Goal: Check status

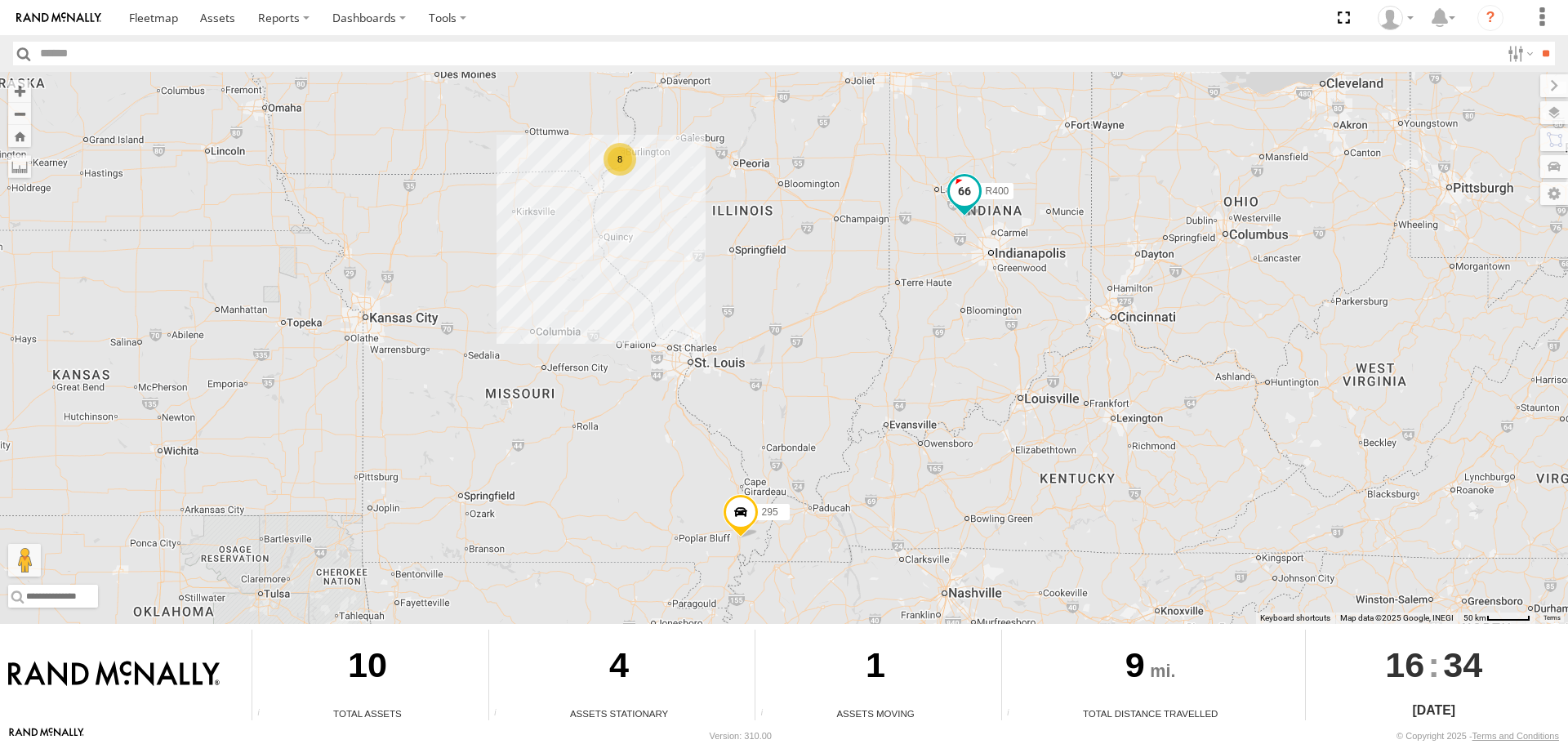
click at [960, 188] on span at bounding box center [965, 191] width 30 height 30
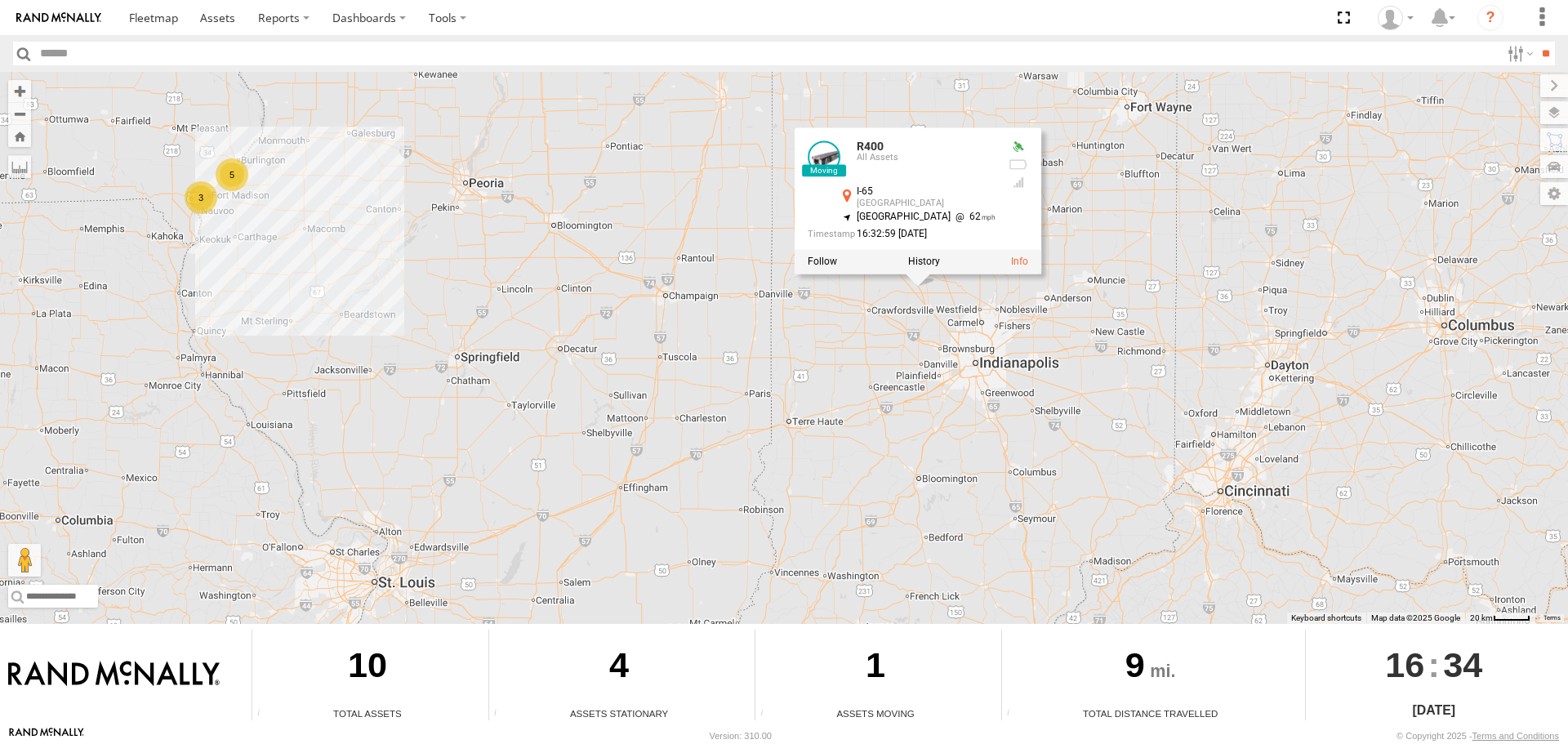
drag, startPoint x: 1059, startPoint y: 317, endPoint x: 1010, endPoint y: 361, distance: 65.9
click at [1010, 361] on div "R400 295 R400 All Assets I-65 [GEOGRAPHIC_DATA] 40.1633 , -86.54418 North West …" at bounding box center [784, 347] width 1568 height 552
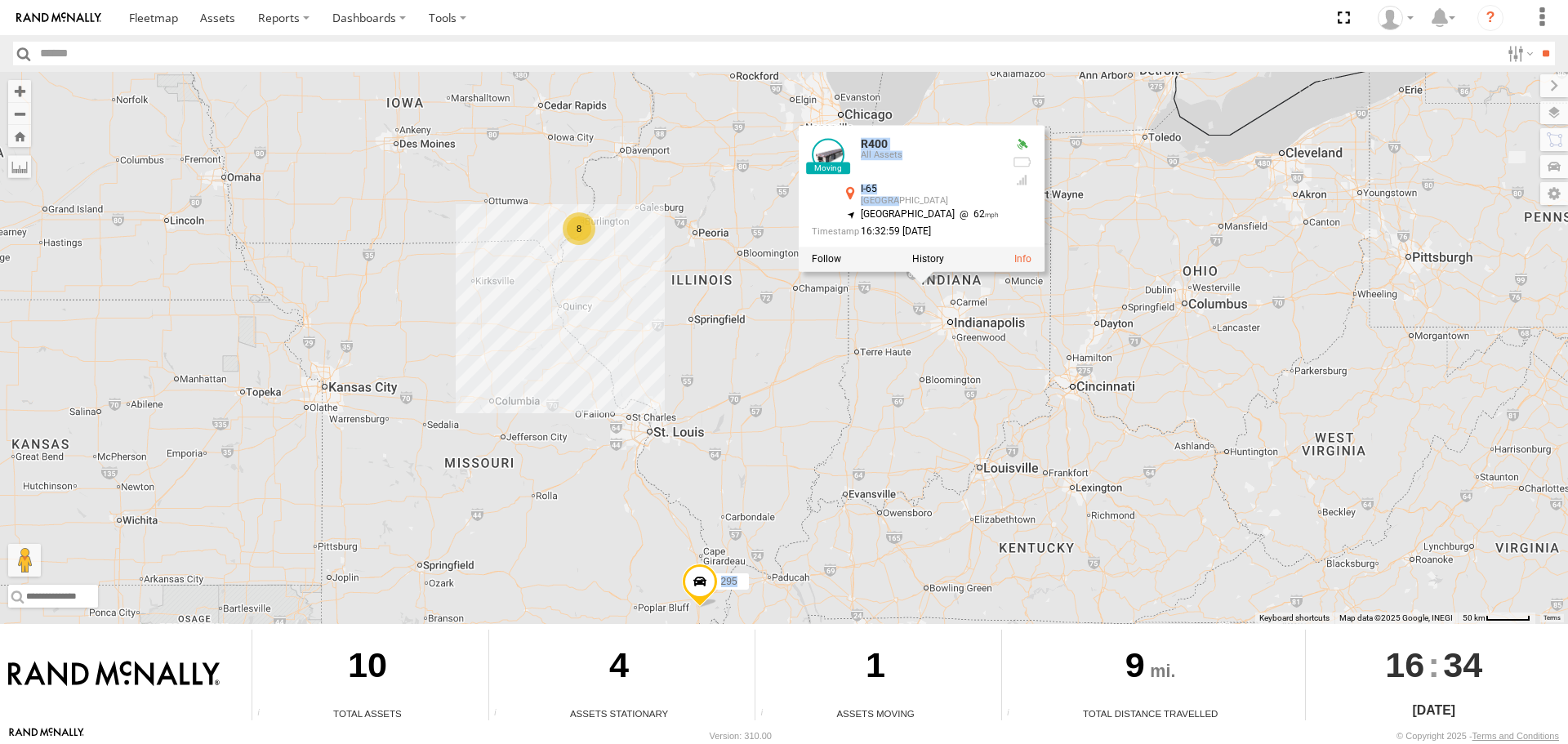
drag, startPoint x: 907, startPoint y: 207, endPoint x: 1036, endPoint y: 226, distance: 130.4
click at [1070, 203] on div "R400 295 R400 All Assets I-65 Thorntown 40.1633 , -86.54418 North West 62 16:32…" at bounding box center [784, 347] width 1568 height 552
click at [792, 337] on div "R400 295 R400 All Assets I-65 Thorntown 40.1633 , -86.54418 North West 62 16:32…" at bounding box center [784, 347] width 1568 height 552
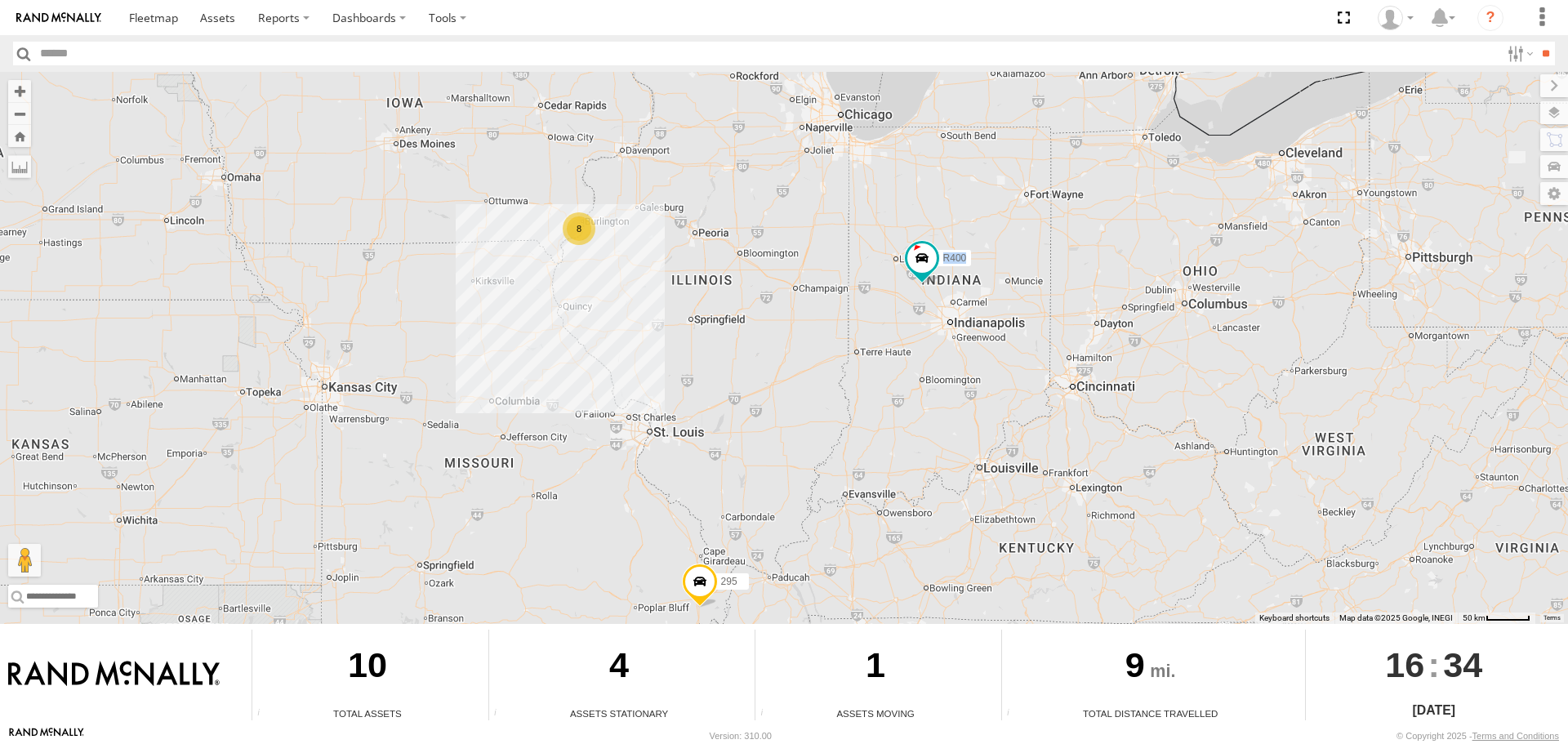
click at [636, 235] on div "R400 295 8" at bounding box center [784, 347] width 1568 height 552
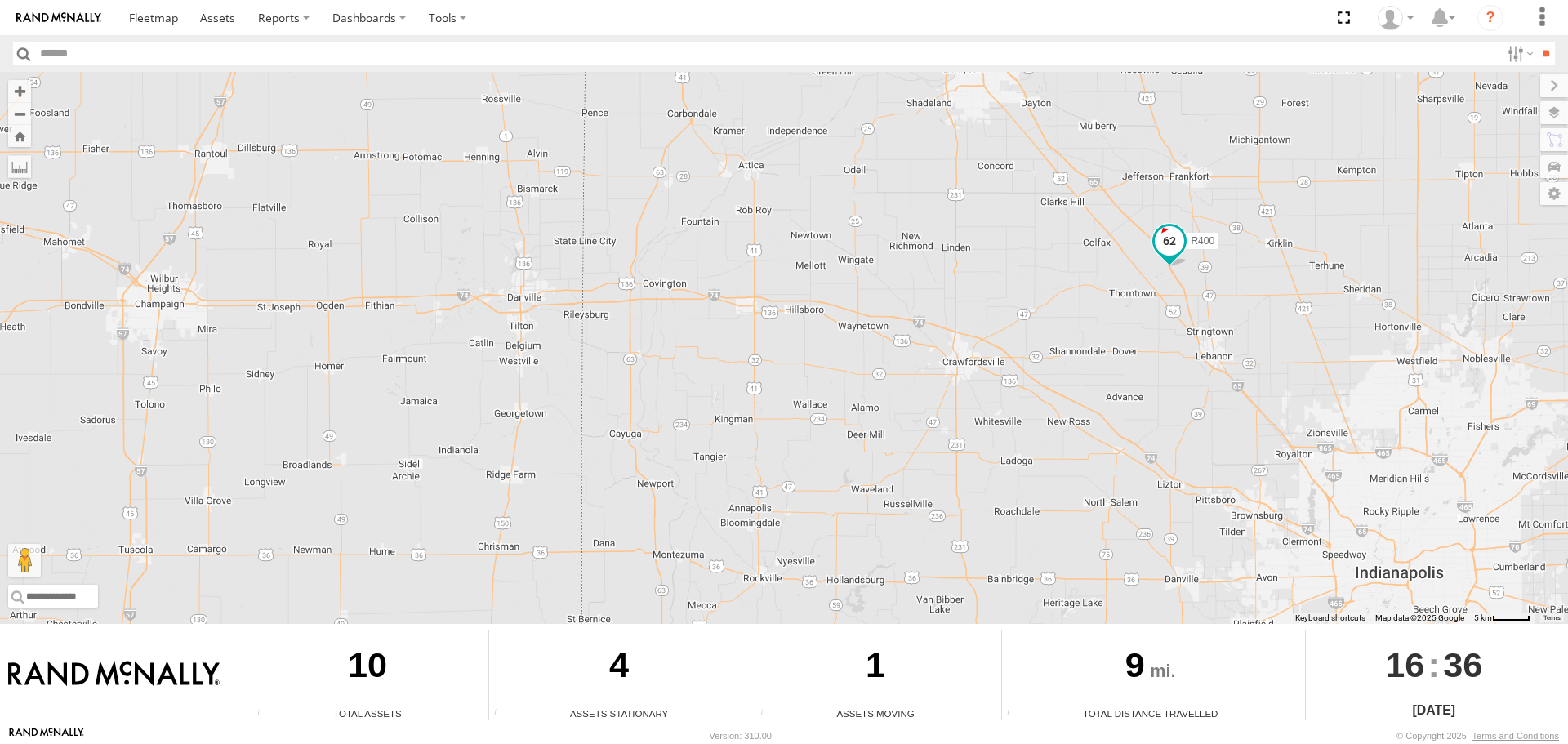
click at [1157, 237] on span at bounding box center [1170, 241] width 30 height 30
